Goal: Task Accomplishment & Management: Complete application form

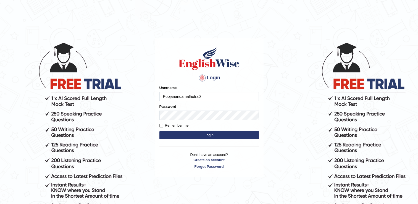
drag, startPoint x: 208, startPoint y: 96, endPoint x: 201, endPoint y: 96, distance: 6.1
click at [204, 96] on input "Poojanandamalhotra0" at bounding box center [208, 96] width 99 height 9
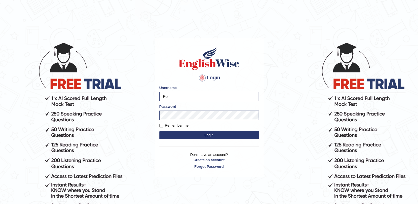
type input "P"
type input "pooja_pte"
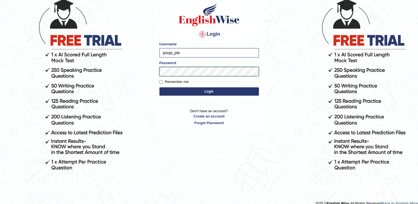
scroll to position [51, 0]
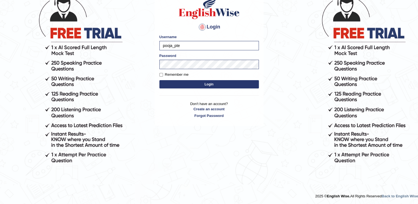
click at [228, 85] on button "Login" at bounding box center [208, 84] width 99 height 8
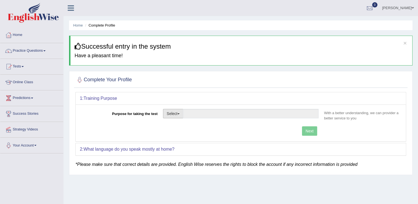
click at [178, 115] on button "Select" at bounding box center [173, 113] width 20 height 9
click at [189, 146] on link "Other" at bounding box center [187, 146] width 49 height 7
click at [310, 130] on div "Next" at bounding box center [201, 131] width 242 height 11
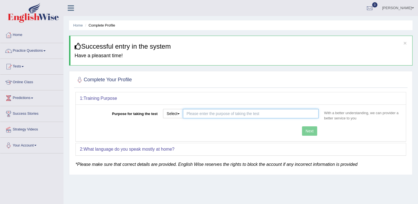
click at [230, 113] on input "Purpose for taking the test" at bounding box center [251, 113] width 136 height 9
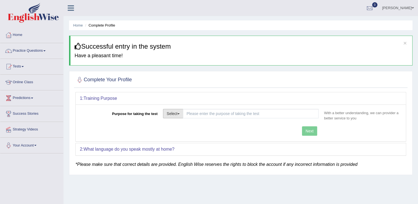
click at [181, 111] on button "Select" at bounding box center [173, 113] width 20 height 9
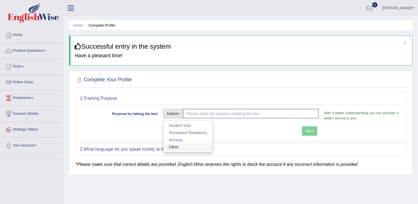
click at [177, 147] on link "Other" at bounding box center [187, 146] width 49 height 7
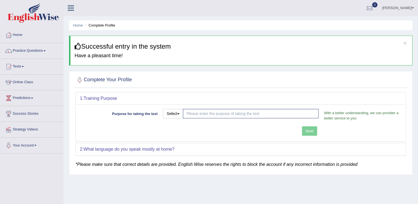
click at [315, 132] on div "Next" at bounding box center [201, 131] width 242 height 11
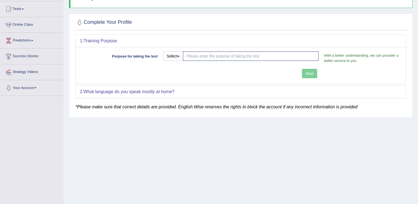
scroll to position [31, 0]
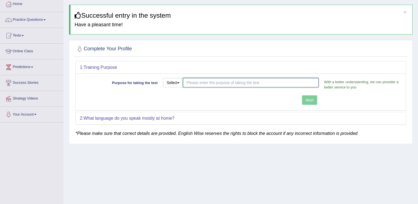
click at [188, 83] on input "Purpose for taking the test" at bounding box center [251, 82] width 136 height 9
click at [273, 80] on input "Purpose for taking the test" at bounding box center [251, 82] width 136 height 9
click at [182, 82] on button "Select" at bounding box center [173, 82] width 20 height 9
click at [180, 115] on link "Other" at bounding box center [187, 115] width 49 height 7
click at [180, 81] on button "Select" at bounding box center [173, 82] width 20 height 9
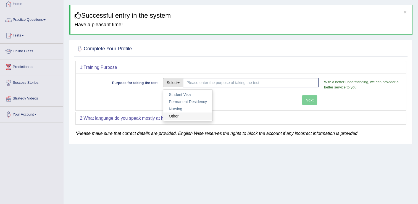
click at [169, 116] on link "Other" at bounding box center [187, 115] width 49 height 7
click at [170, 116] on b "What language do you speak mostly at home?" at bounding box center [128, 118] width 91 height 5
click at [179, 82] on span "button" at bounding box center [178, 82] width 2 height 1
click at [173, 115] on link "Other" at bounding box center [187, 115] width 49 height 7
click at [306, 97] on div "Next" at bounding box center [201, 100] width 242 height 11
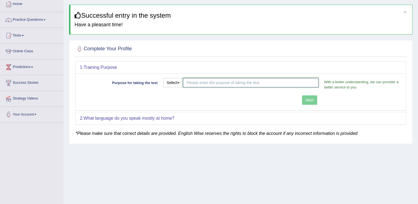
click at [261, 83] on input "Purpose for taking the test" at bounding box center [251, 82] width 136 height 9
click at [178, 82] on button "Select" at bounding box center [173, 82] width 20 height 9
click at [184, 101] on link "Permanent Residency" at bounding box center [187, 101] width 49 height 7
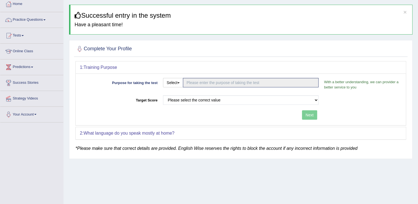
type input "Permanent Residency"
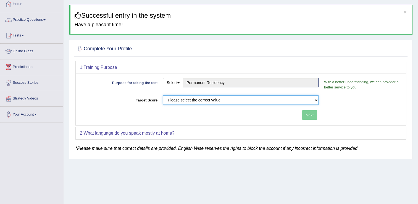
click at [228, 100] on select "Please select the correct value 50 (6 bands) 58 (6.5 bands) 65 (7 bands) 79 (8 …" at bounding box center [241, 99] width 156 height 9
select select "79"
click at [163, 95] on select "Please select the correct value 50 (6 bands) 58 (6.5 bands) 65 (7 bands) 79 (8 …" at bounding box center [241, 99] width 156 height 9
click at [309, 111] on button "Next" at bounding box center [309, 114] width 15 height 9
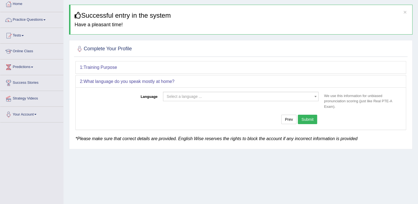
click at [185, 94] on span "Select a language ..." at bounding box center [239, 97] width 145 height 6
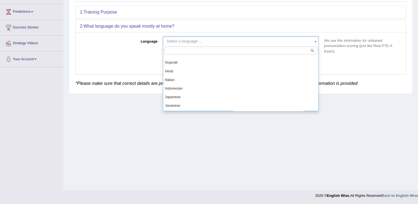
scroll to position [221, 0]
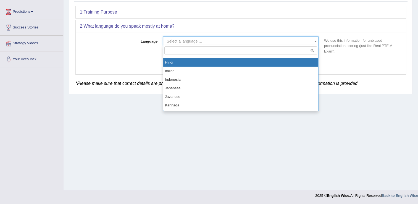
select select "Hindi"
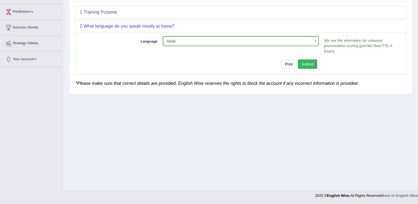
click at [303, 65] on button "Submit" at bounding box center [307, 63] width 19 height 9
